Goal: Task Accomplishment & Management: Manage account settings

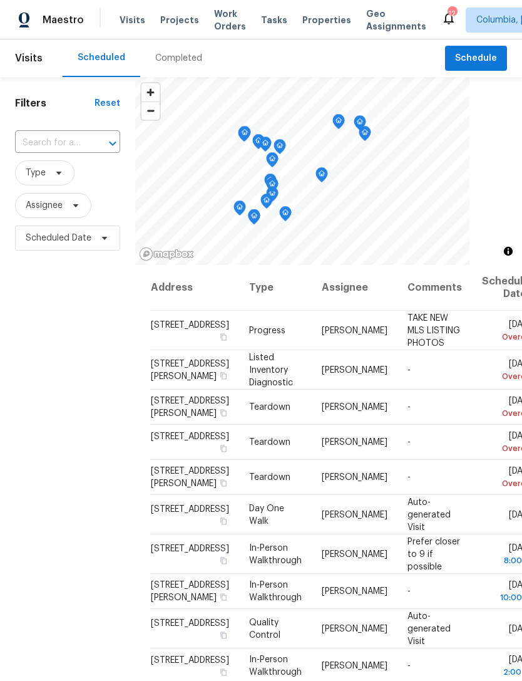
scroll to position [-1, 0]
click at [34, 140] on input "text" at bounding box center [50, 142] width 70 height 19
type input "devon"
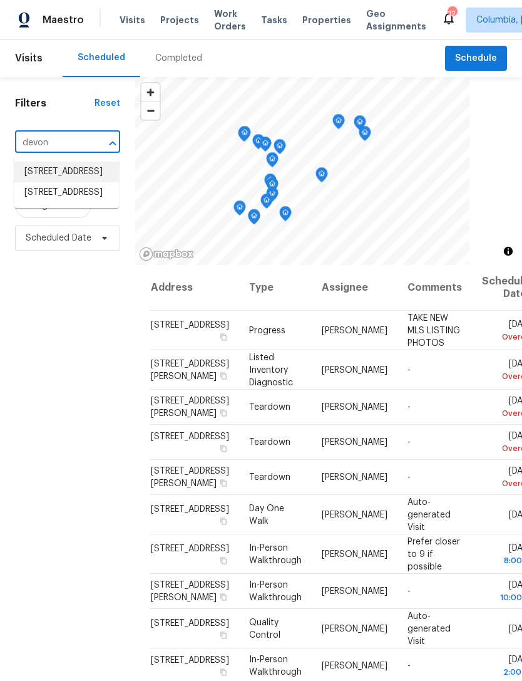
click at [43, 182] on li "[STREET_ADDRESS]" at bounding box center [66, 172] width 105 height 21
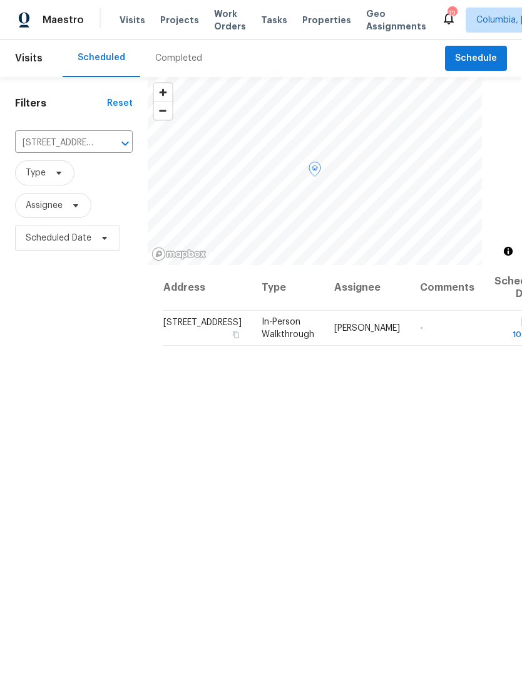
click at [0, 0] on icon at bounding box center [0, 0] width 0 height 0
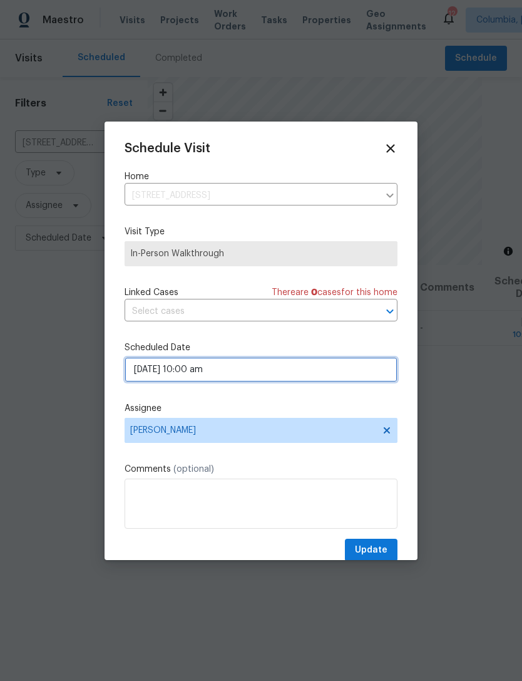
click at [256, 366] on input "[DATE] 10:00 am" at bounding box center [261, 369] width 273 height 25
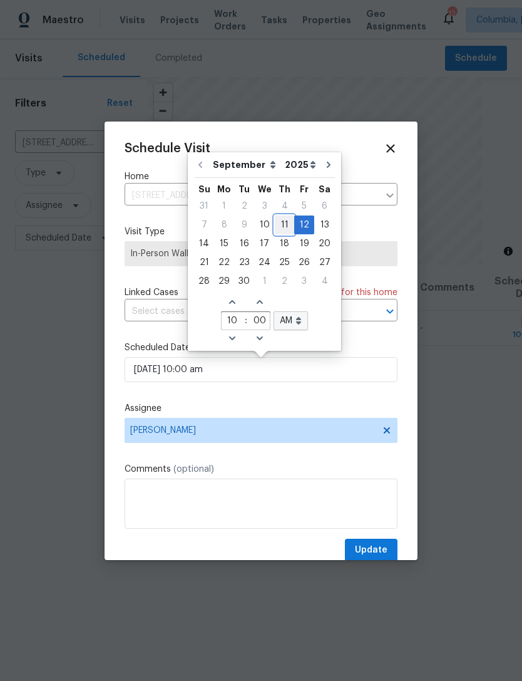
click at [284, 219] on div "11" at bounding box center [284, 225] width 19 height 18
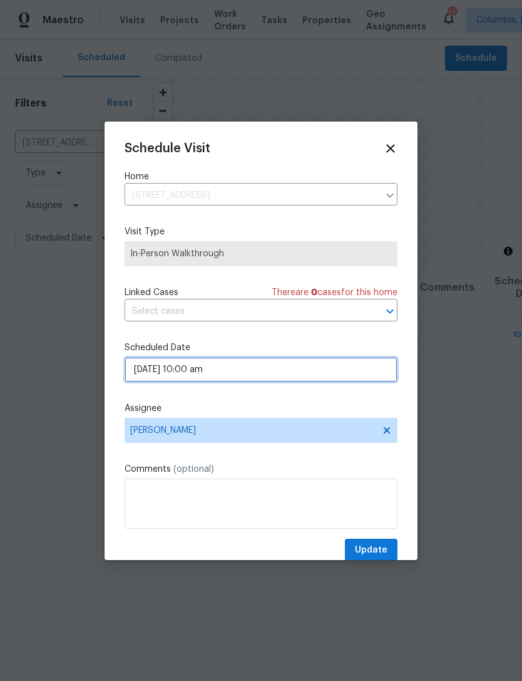
click at [198, 371] on input "[DATE] 10:00 am" at bounding box center [261, 369] width 273 height 25
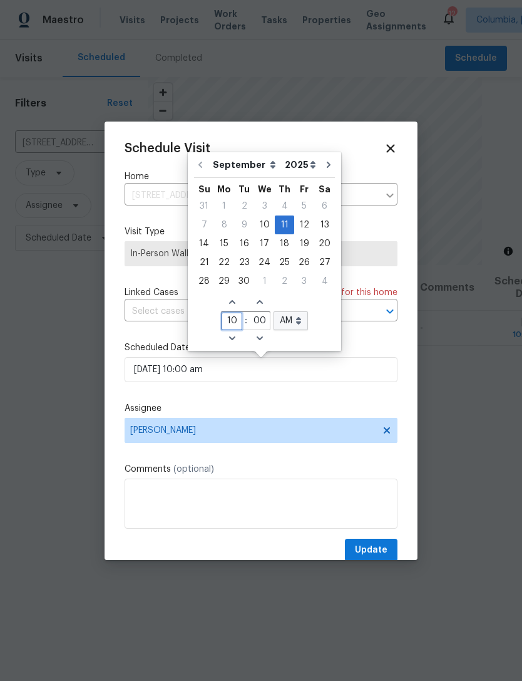
click at [226, 315] on input "10" at bounding box center [232, 322] width 21 height 18
click at [229, 316] on input "10" at bounding box center [232, 322] width 21 height 18
click at [236, 313] on input "10" at bounding box center [232, 322] width 21 height 18
click at [227, 336] on icon "Decrease hours (12hr clock)" at bounding box center [232, 338] width 10 height 10
type input "[DATE] 9:00 am"
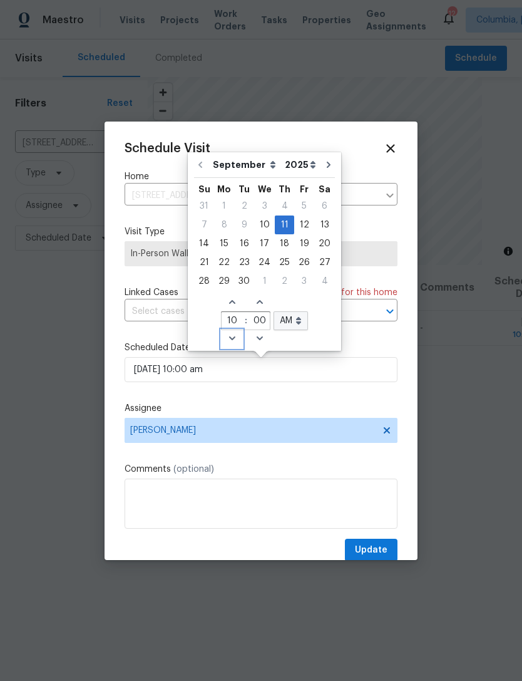
type input "9"
click at [229, 340] on icon "Decrease hours (12hr clock)" at bounding box center [232, 338] width 10 height 10
type input "[DATE] 8:00 am"
type input "8"
click at [378, 336] on div "Schedule Visit Home [STREET_ADDRESS] ​ Visit Type In-Person Walkthrough Linked …" at bounding box center [261, 352] width 273 height 420
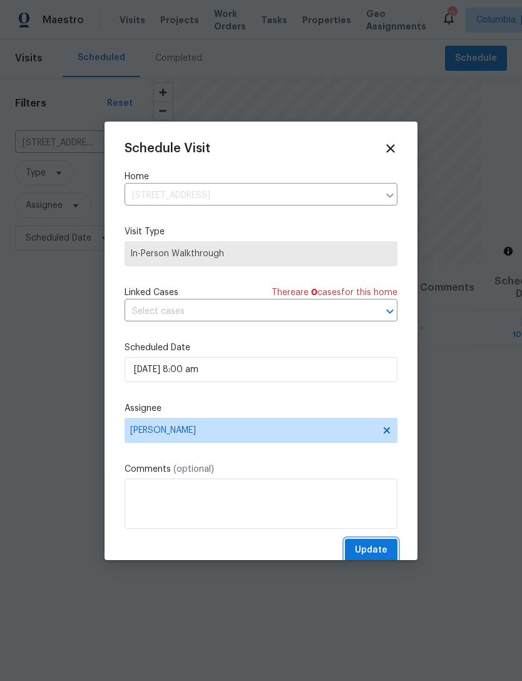
click at [376, 548] on span "Update" at bounding box center [371, 550] width 33 height 16
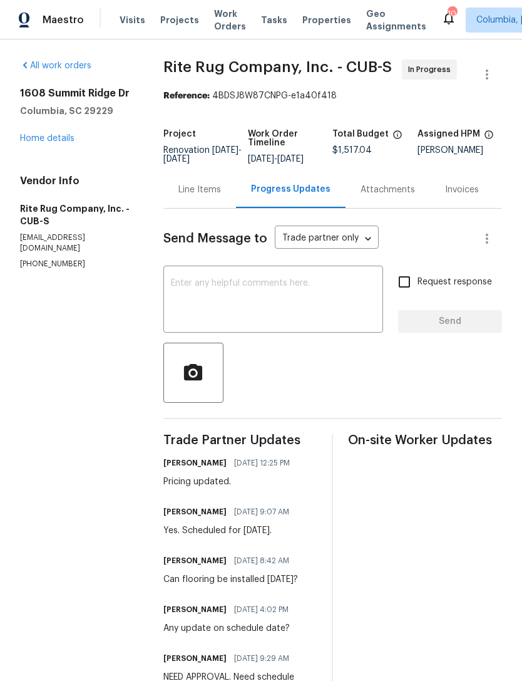
click at [33, 138] on link "Home details" at bounding box center [47, 138] width 54 height 9
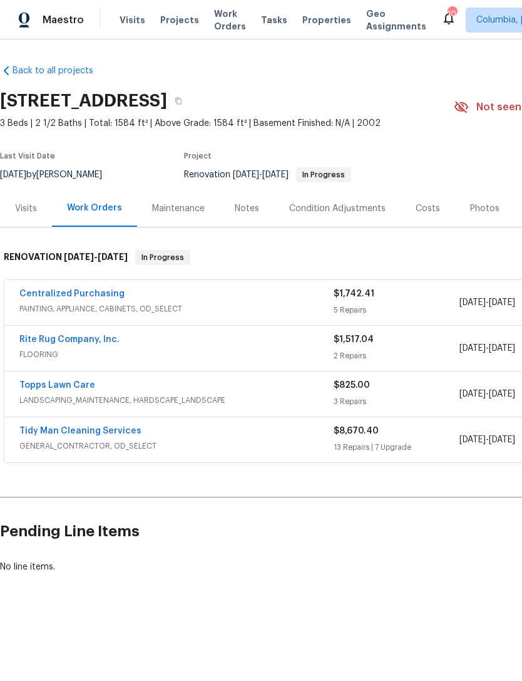
click at [44, 343] on link "Rite Rug Company, Inc." at bounding box center [69, 339] width 100 height 9
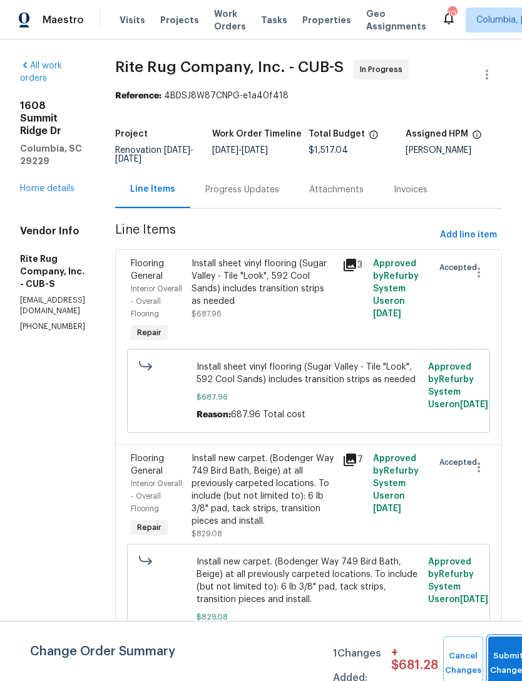
click at [501, 660] on button "Submit Changes" at bounding box center [509, 663] width 40 height 54
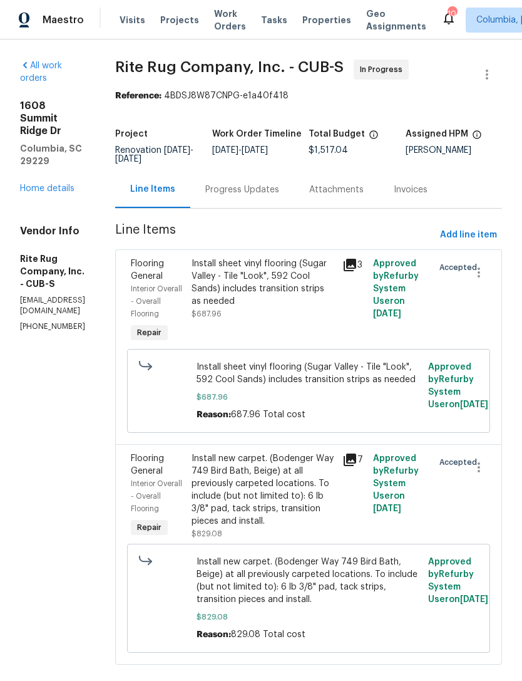
click at [263, 194] on div "Progress Updates" at bounding box center [242, 190] width 74 height 13
